Goal: Task Accomplishment & Management: Manage account settings

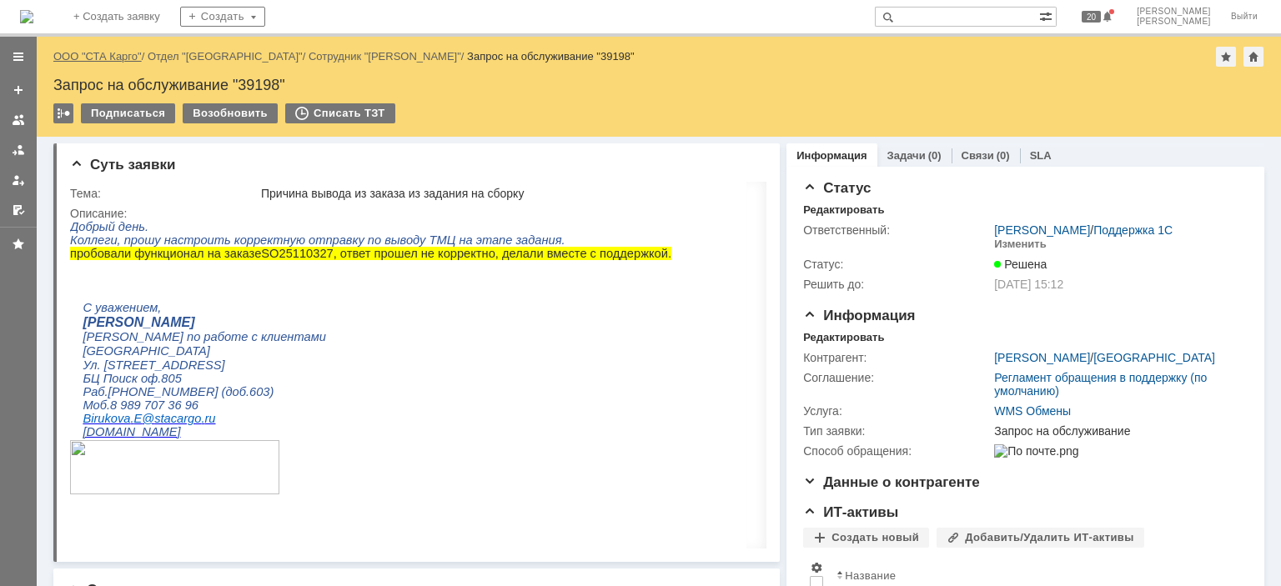
click at [112, 58] on link "ООО "СТА Карго"" at bounding box center [97, 56] width 88 height 13
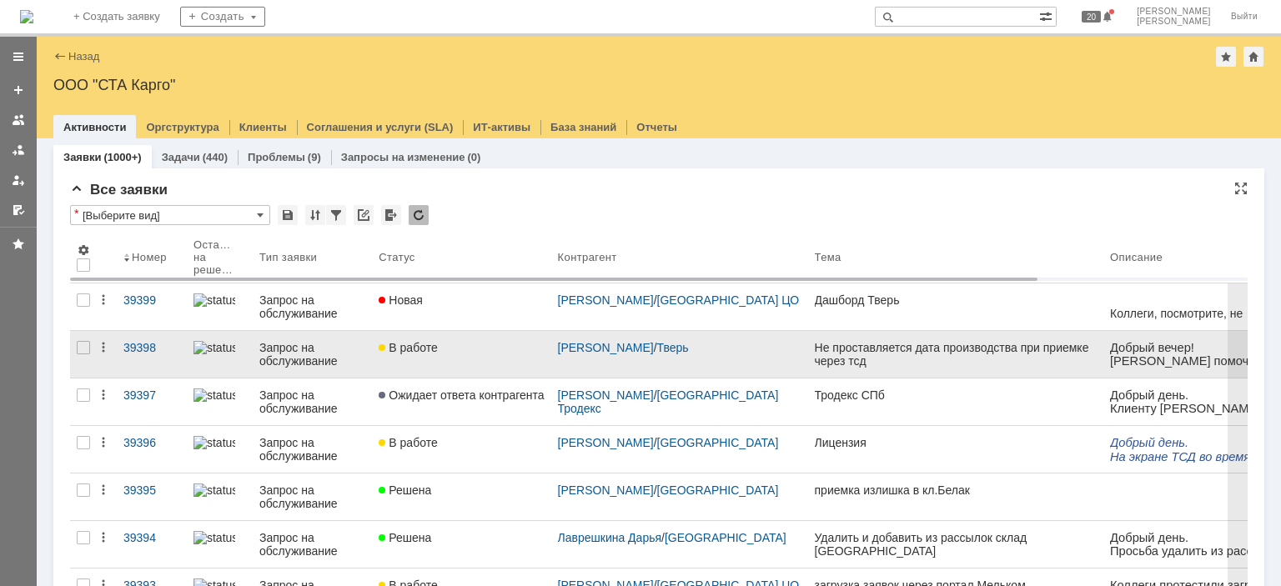
click at [467, 357] on link "В работе" at bounding box center [461, 354] width 179 height 47
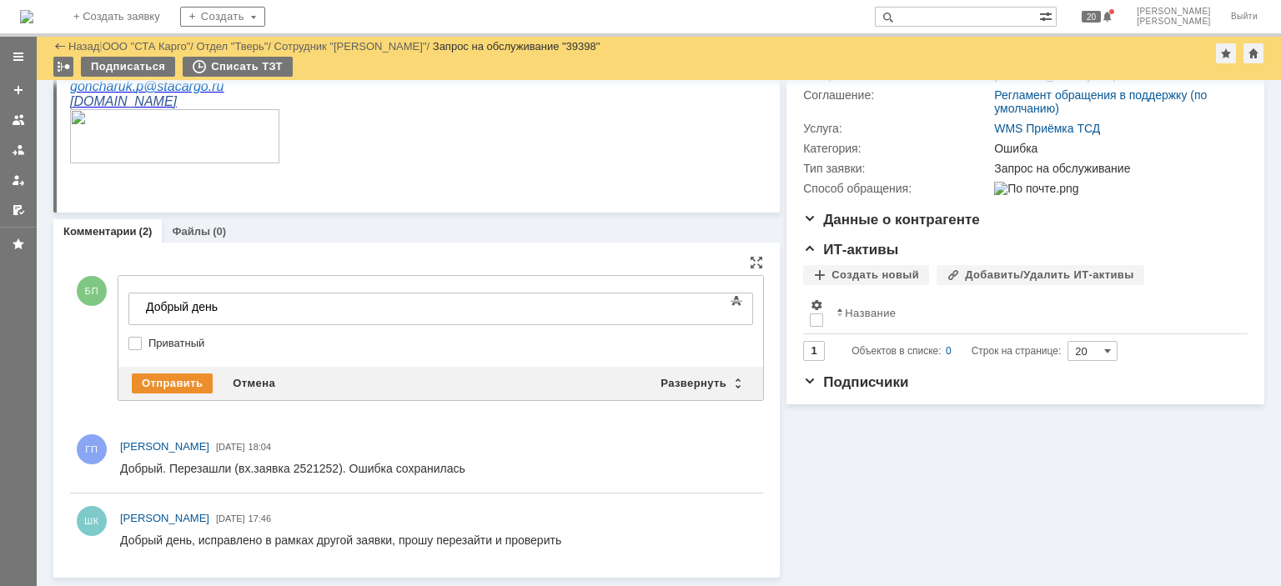
scroll to position [209, 0]
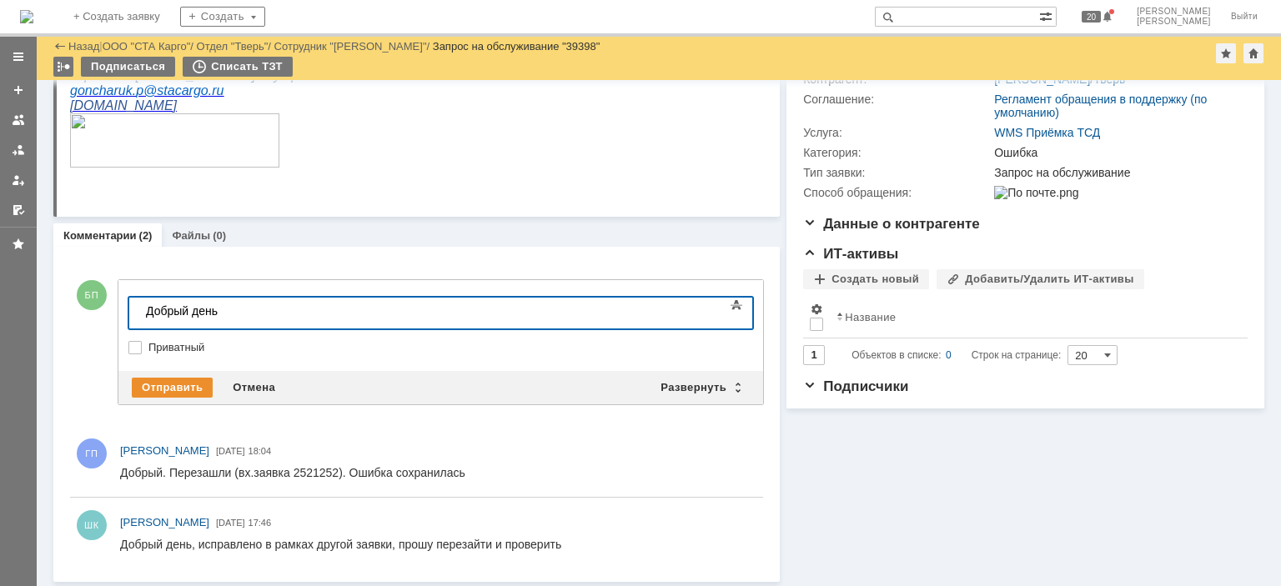
click at [259, 304] on div "Добрый день" at bounding box center [264, 310] width 237 height 13
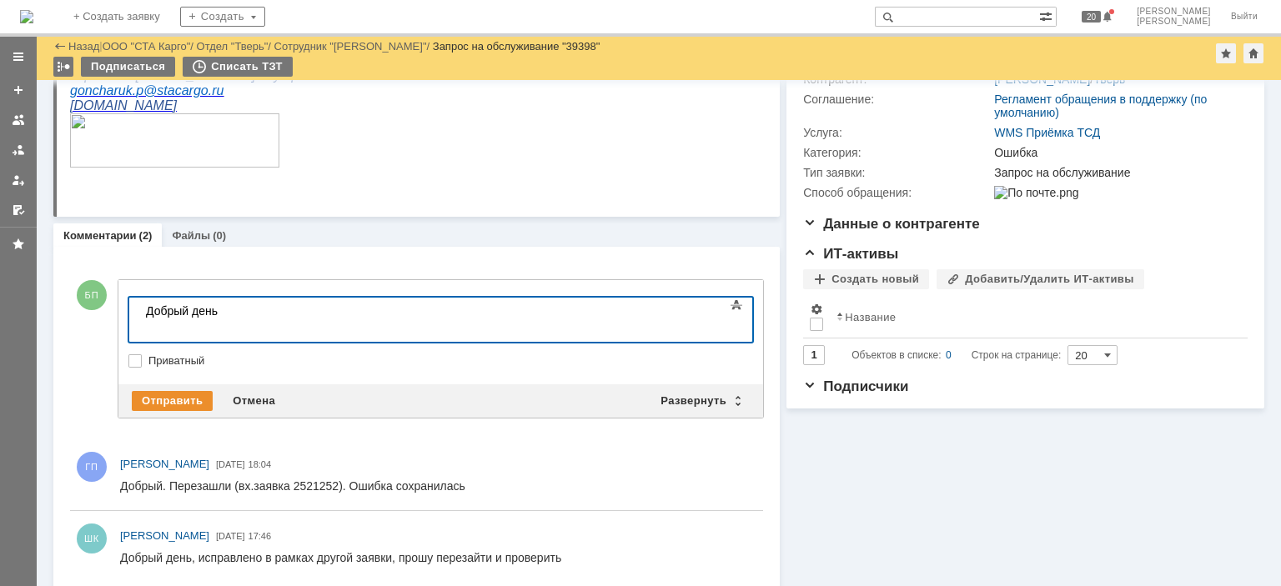
scroll to position [217, 0]
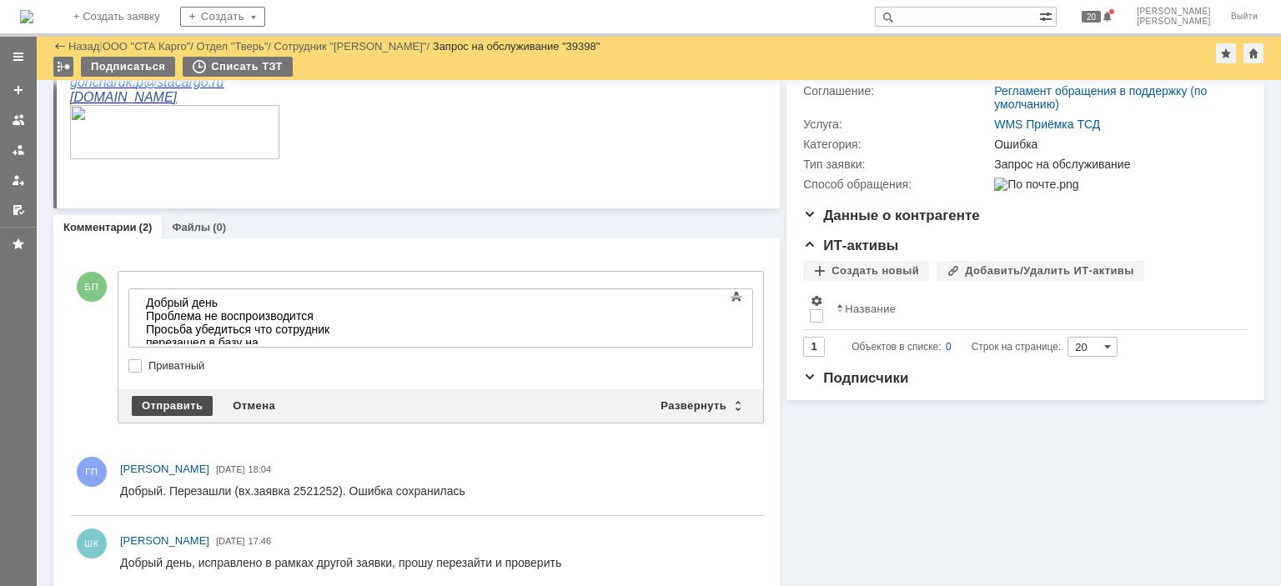
click at [166, 404] on div "Отправить" at bounding box center [172, 406] width 81 height 20
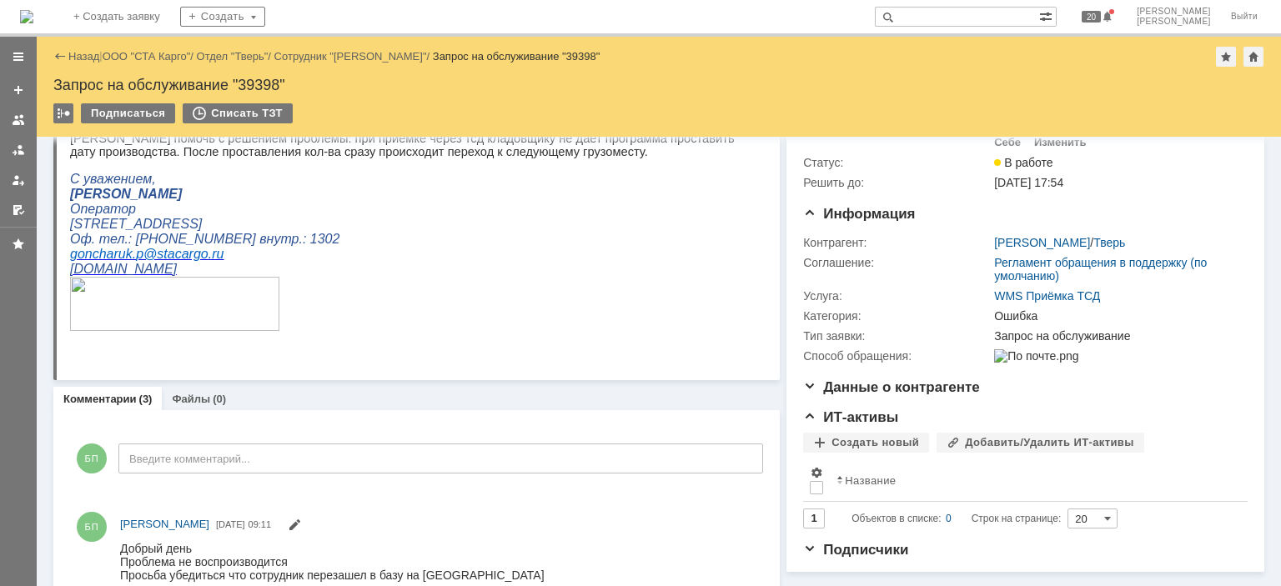
scroll to position [0, 0]
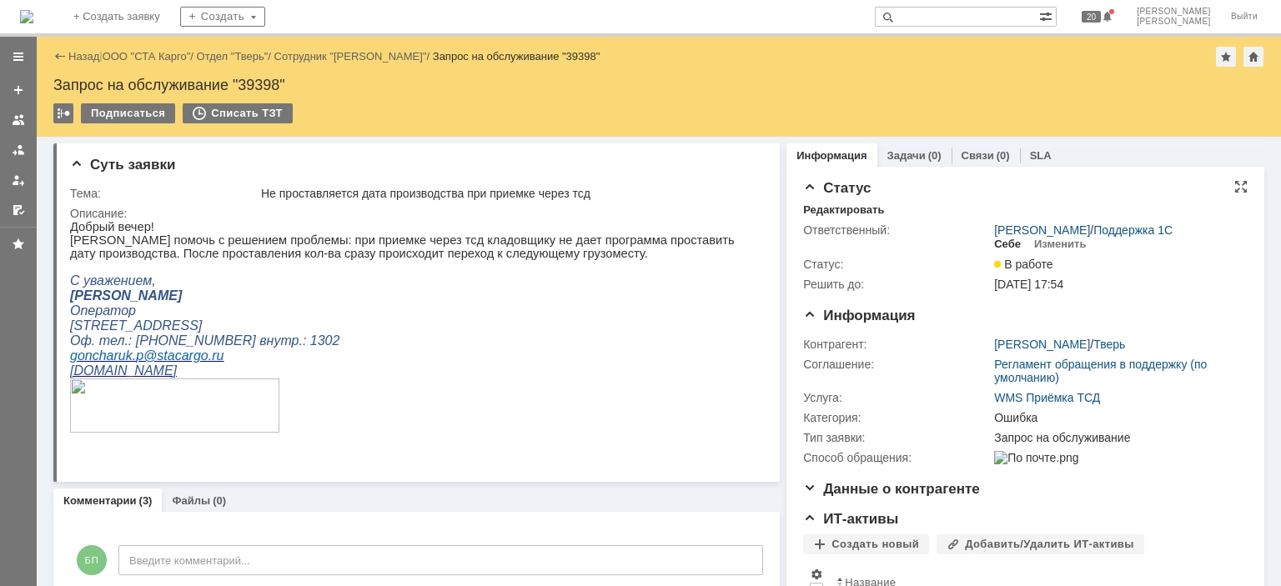
click at [999, 244] on div "Себе" at bounding box center [1007, 244] width 27 height 13
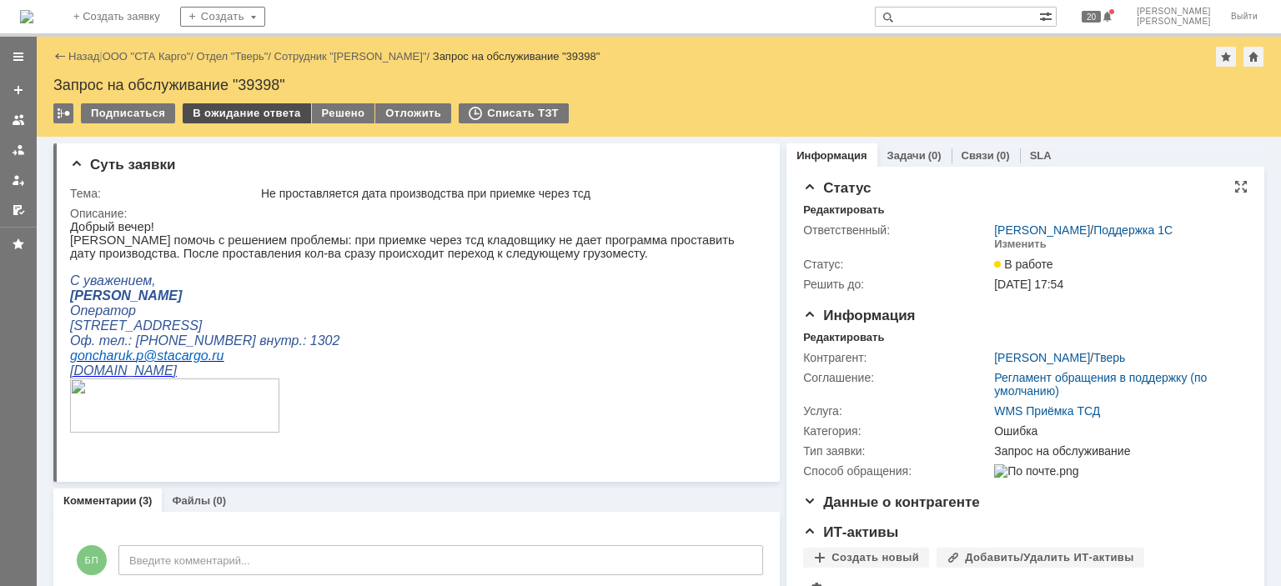
click at [234, 112] on div "В ожидание ответа" at bounding box center [247, 113] width 128 height 20
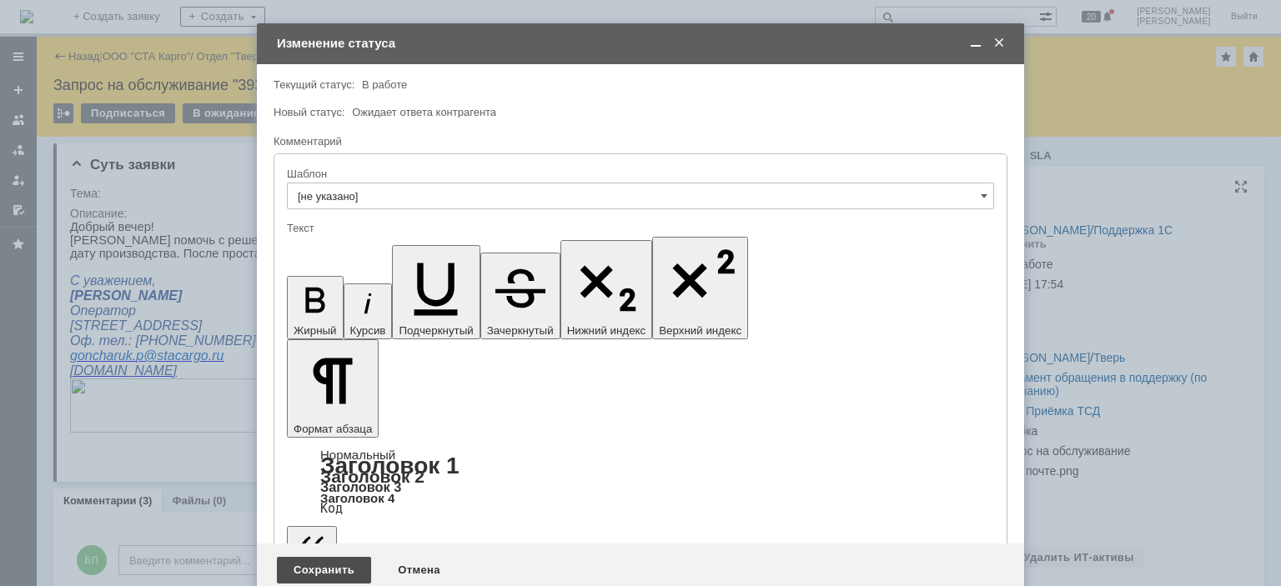
click at [334, 557] on div "Сохранить" at bounding box center [324, 570] width 94 height 27
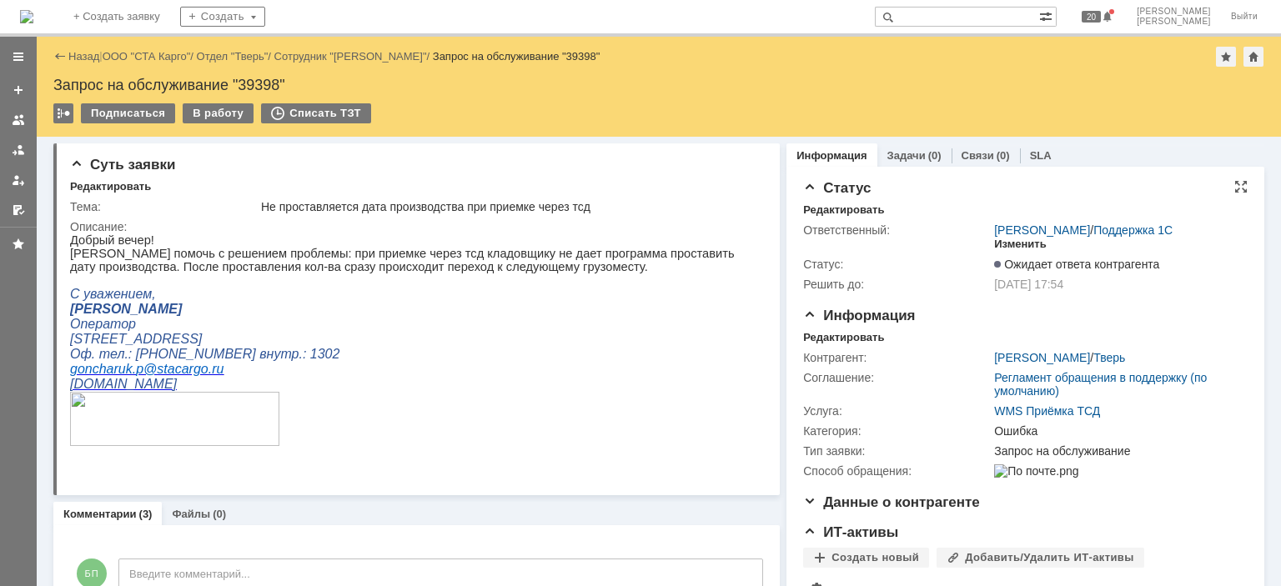
click at [1005, 246] on div "Изменить" at bounding box center [1020, 244] width 53 height 13
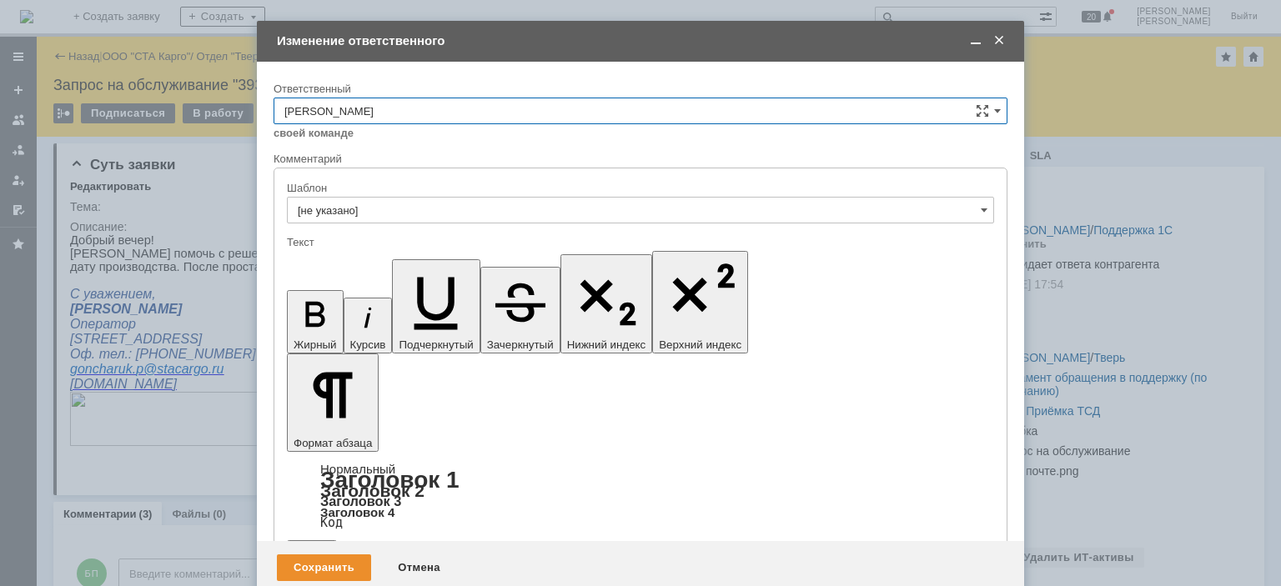
click at [583, 117] on input "[PERSON_NAME]" at bounding box center [641, 111] width 734 height 27
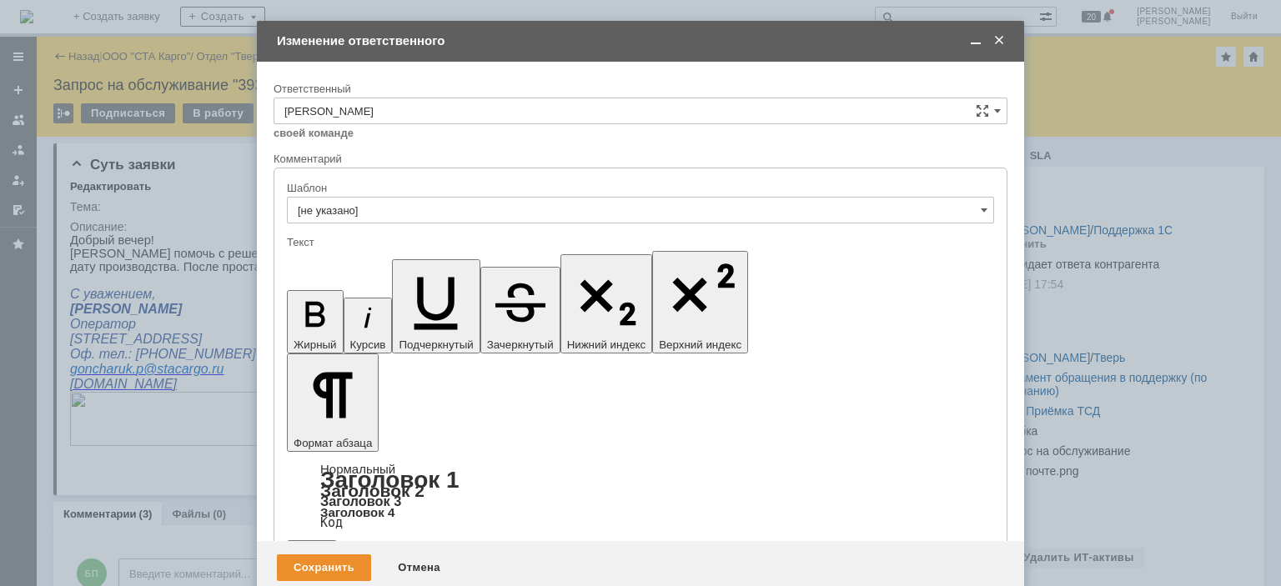
click at [394, 199] on span "[PERSON_NAME]" at bounding box center [640, 195] width 712 height 13
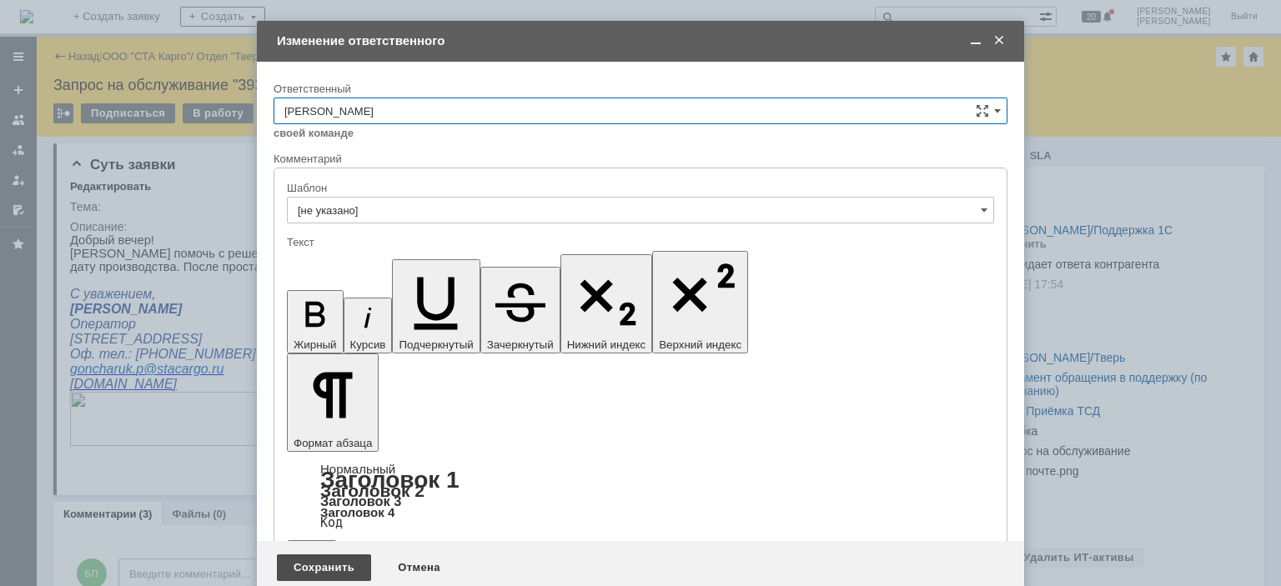
type input "[PERSON_NAME]"
click at [330, 555] on div "Сохранить" at bounding box center [324, 568] width 94 height 27
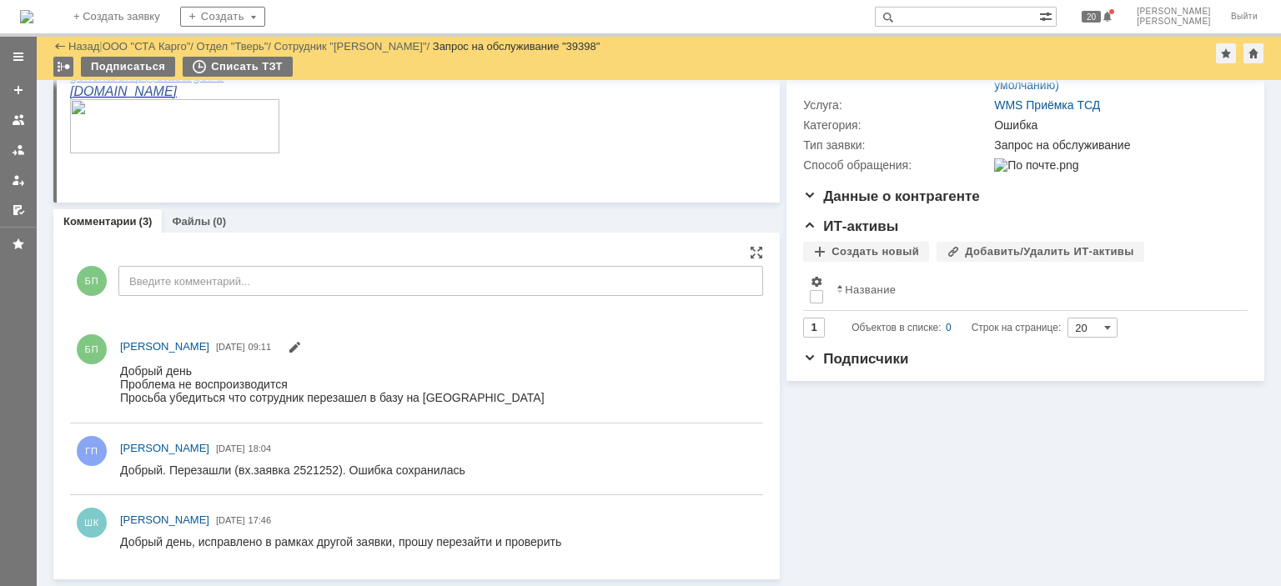
scroll to position [0, 0]
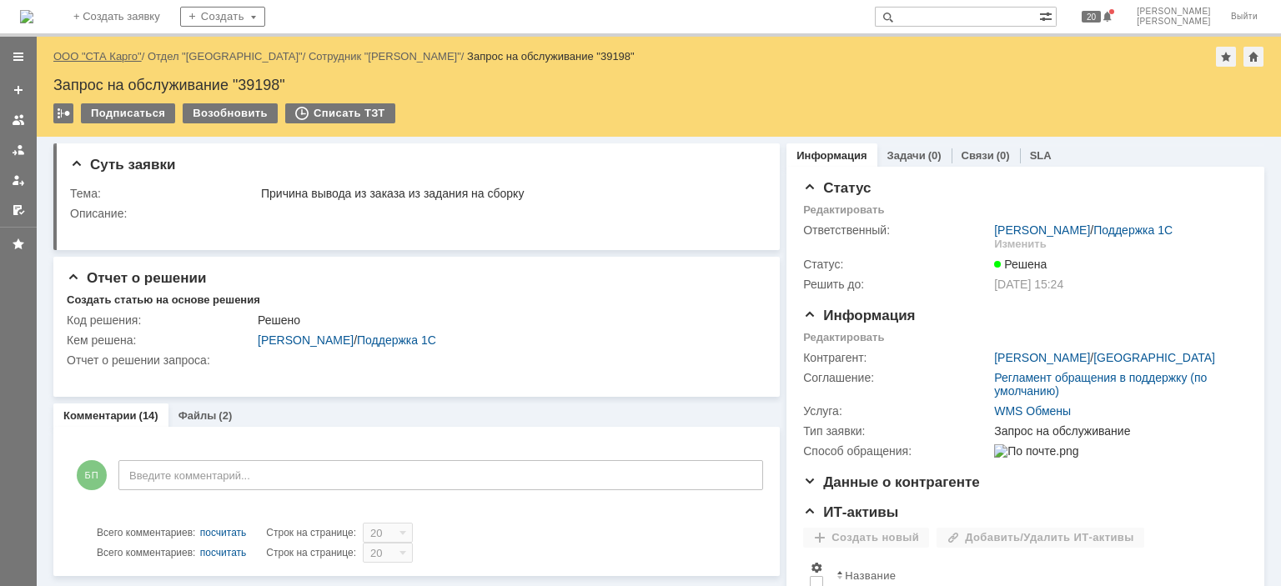
click at [120, 53] on link "ООО "СТА Карго"" at bounding box center [97, 56] width 88 height 13
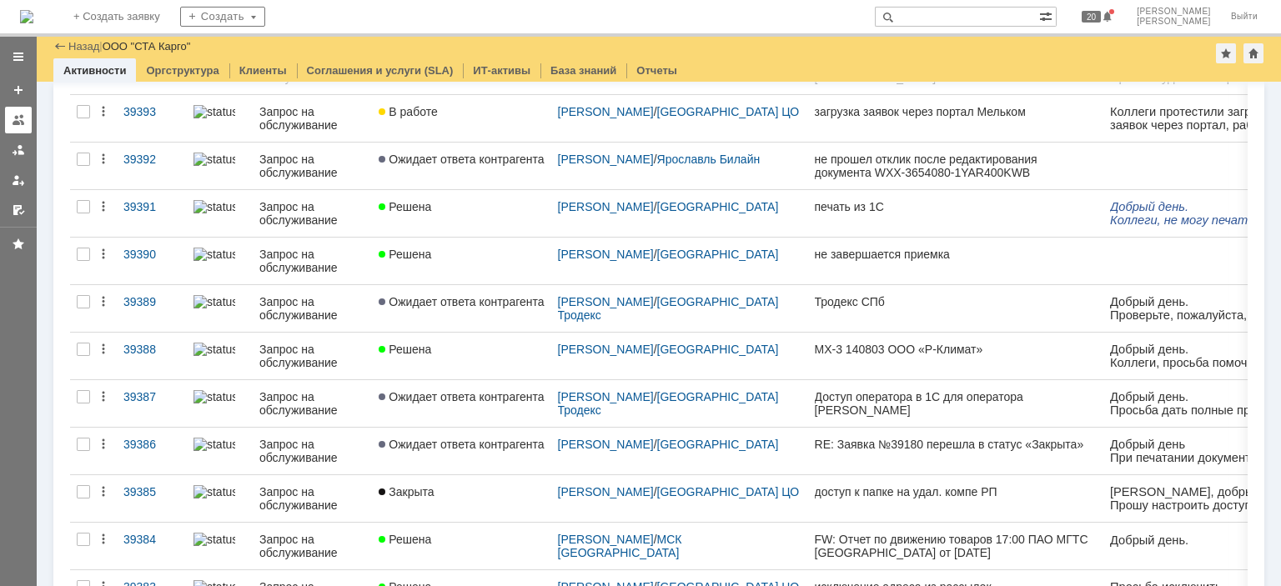
click at [19, 108] on link at bounding box center [18, 120] width 27 height 27
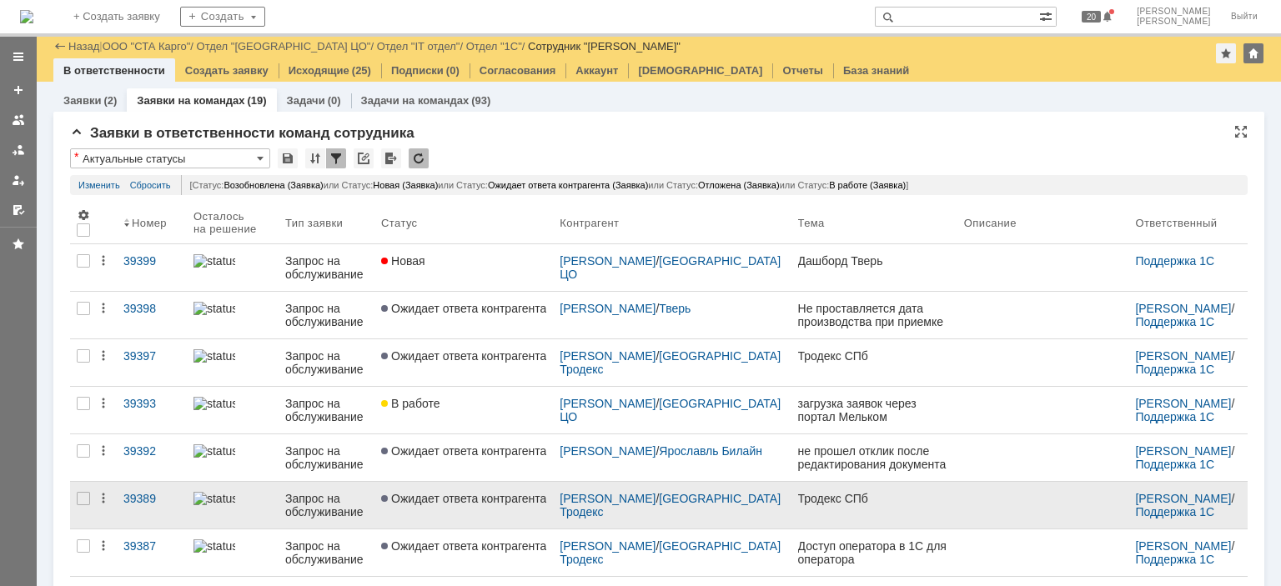
scroll to position [167, 0]
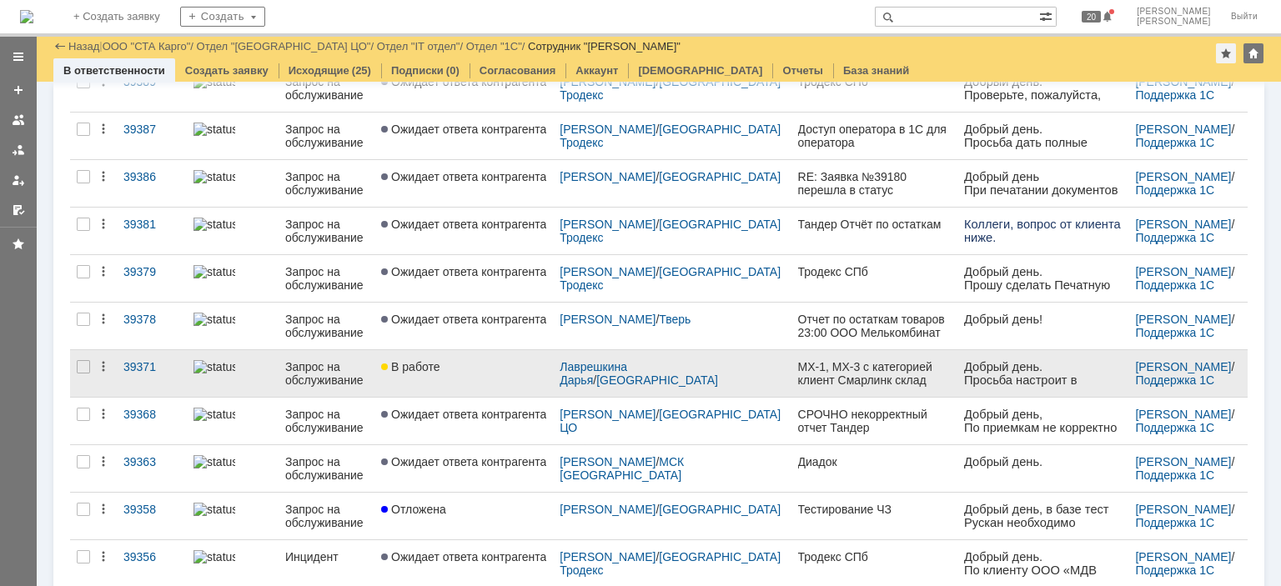
click at [475, 357] on link "В работе" at bounding box center [464, 373] width 179 height 47
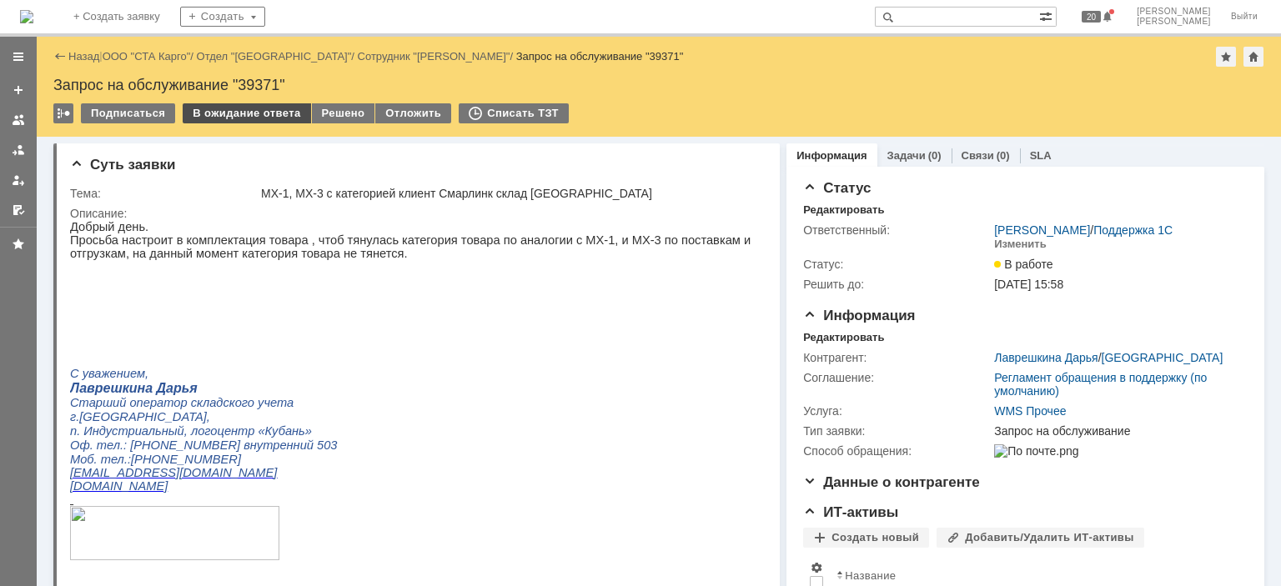
click at [251, 114] on div "В ожидание ответа" at bounding box center [247, 113] width 128 height 20
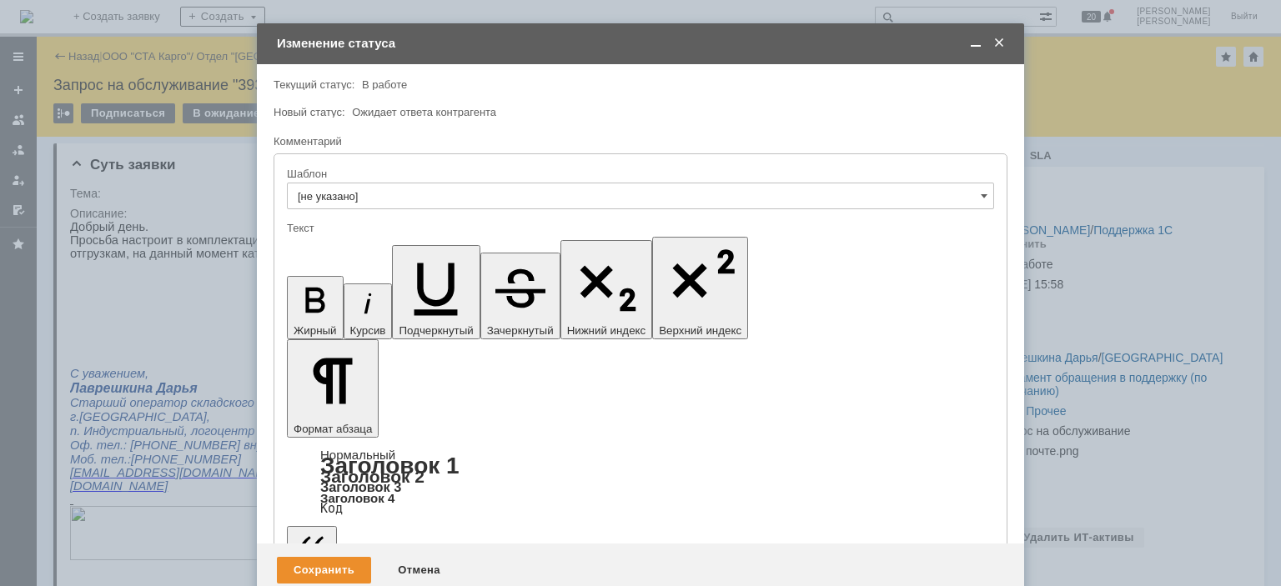
click at [311, 557] on div "Сохранить" at bounding box center [324, 570] width 94 height 27
